Goal: Navigation & Orientation: Find specific page/section

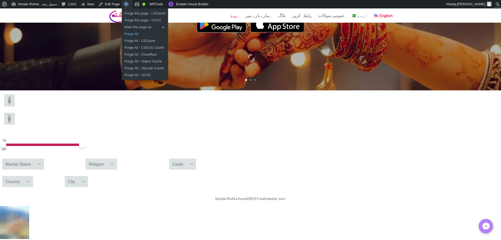
click at [134, 35] on link "Purge All" at bounding box center [145, 34] width 46 height 7
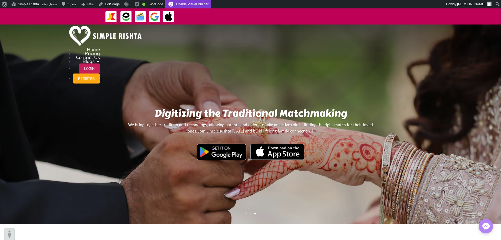
click at [188, 4] on link "Enable Visual Builder" at bounding box center [187, 4] width 45 height 8
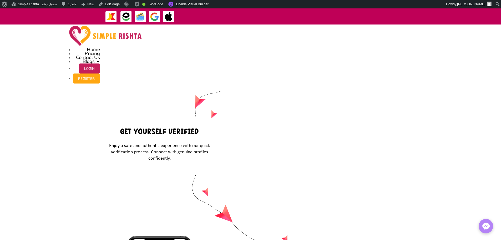
scroll to position [2073, 0]
